Goal: Task Accomplishment & Management: Manage account settings

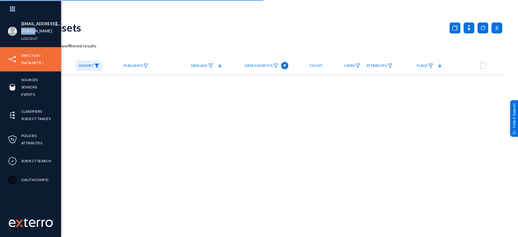
drag, startPoint x: 34, startPoint y: 31, endPoint x: 20, endPoint y: 32, distance: 13.7
click at [20, 32] on div "[EMAIL_ADDRESS][PERSON_NAME][DOMAIN_NAME] [PERSON_NAME] Log out" at bounding box center [30, 31] width 61 height 32
copy link "[PERSON_NAME]"
